Goal: Transaction & Acquisition: Purchase product/service

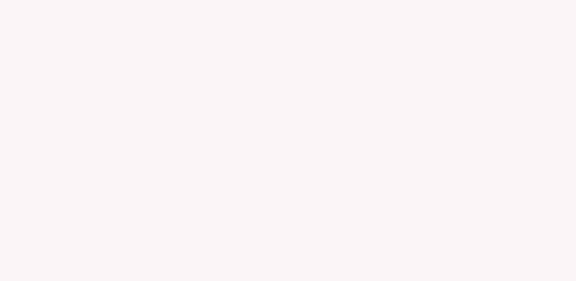
select select "FR"
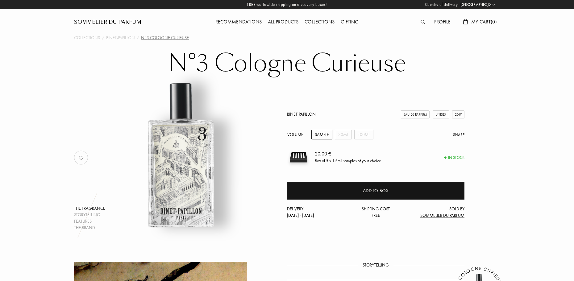
click at [421, 22] on img at bounding box center [423, 22] width 4 height 4
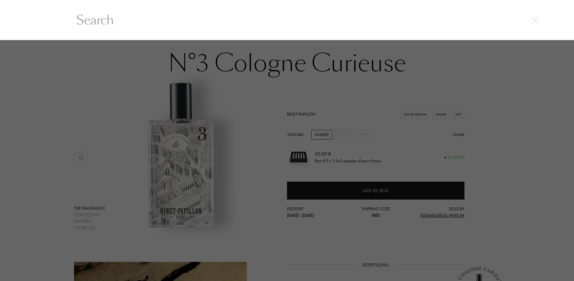
scroll to position [0, 0]
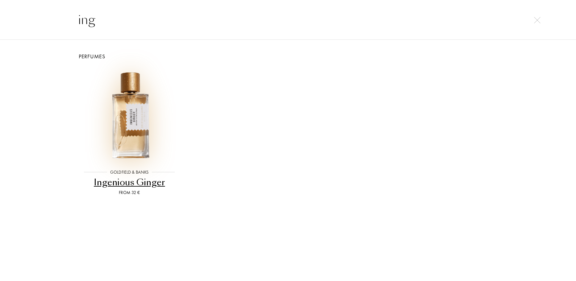
type input "ing"
click at [137, 124] on img at bounding box center [129, 114] width 95 height 95
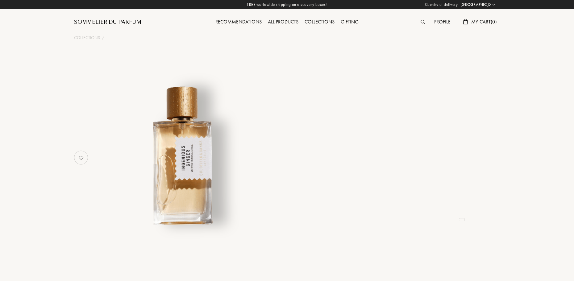
select select "FR"
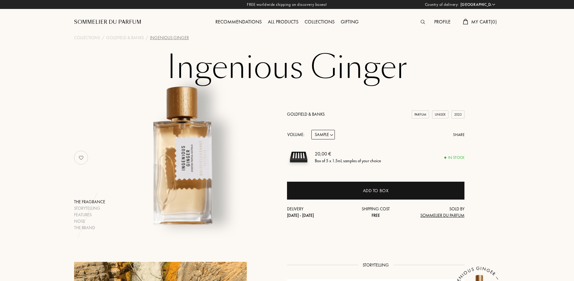
click at [322, 138] on select "Sample 10mL 50mL 100mL" at bounding box center [323, 135] width 23 height 10
select select "3"
click at [312, 130] on select "Sample 10mL 50mL 100mL" at bounding box center [323, 135] width 23 height 10
select select "3"
click at [323, 167] on div "167,00 € Spray bottle 100mL" at bounding box center [390, 157] width 150 height 23
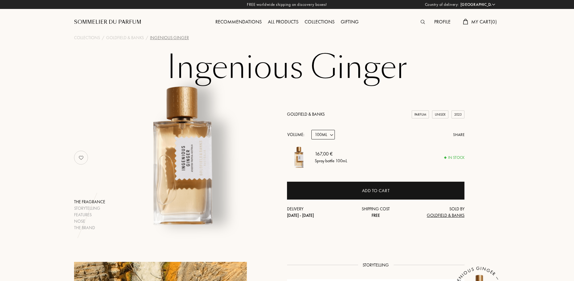
click at [354, 145] on div "Goldfield & Banks Parfum Unisex 2023 Volume: Sample 10mL 50mL 100mL Share 167,0…" at bounding box center [376, 165] width 178 height 108
click at [326, 137] on select "Sample 10mL 50mL 100mL" at bounding box center [323, 135] width 23 height 10
select select "2"
click at [312, 130] on select "Sample 10mL 50mL 100mL" at bounding box center [323, 135] width 23 height 10
select select "2"
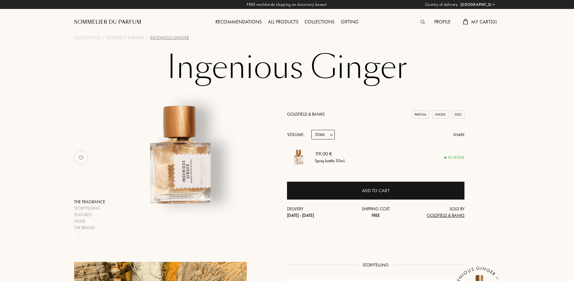
click at [322, 135] on select "Sample 10mL 50mL 100mL" at bounding box center [323, 135] width 23 height 10
select select "3"
click at [312, 130] on select "Sample 10mL 50mL 100mL" at bounding box center [323, 135] width 23 height 10
select select "3"
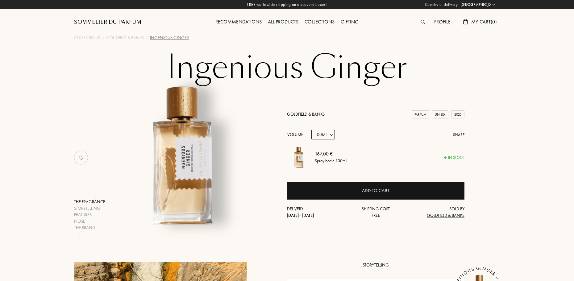
click at [350, 155] on div "167,00 € Spray bottle 100mL" at bounding box center [390, 157] width 150 height 23
drag, startPoint x: 348, startPoint y: 155, endPoint x: 316, endPoint y: 149, distance: 32.3
click at [311, 148] on div "167,00 € Spray bottle 100mL In stock" at bounding box center [376, 157] width 178 height 23
click at [367, 164] on div "167,00 € Spray bottle 100mL" at bounding box center [390, 157] width 150 height 23
drag, startPoint x: 367, startPoint y: 161, endPoint x: 307, endPoint y: 152, distance: 60.3
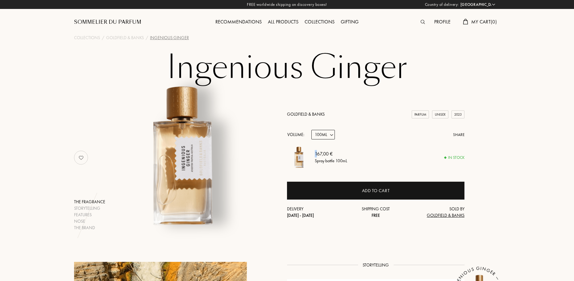
click at [307, 152] on div "167,00 € Spray bottle 100mL In stock" at bounding box center [376, 157] width 178 height 23
click at [366, 163] on div "167,00 € Spray bottle 100mL" at bounding box center [390, 157] width 150 height 23
